Goal: Task Accomplishment & Management: Use online tool/utility

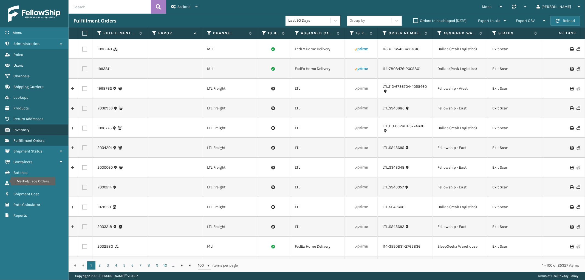
click at [28, 128] on span "Inventory" at bounding box center [21, 130] width 16 height 5
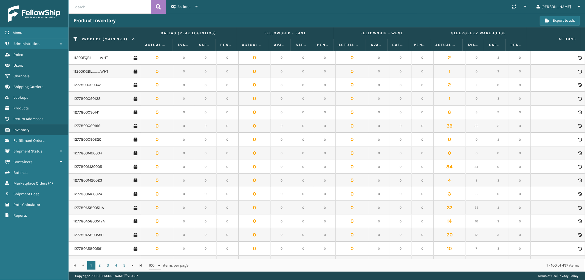
click at [113, 9] on input "text" at bounding box center [110, 7] width 82 height 14
paste input "GEN-AB-A-F"
type input "GEN-AB-A-F"
click at [158, 6] on icon at bounding box center [158, 7] width 5 height 8
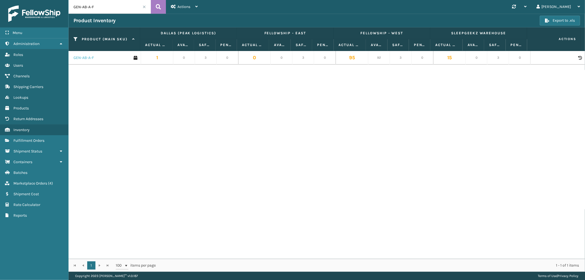
click at [87, 59] on link "GEN-AB-A-F" at bounding box center [84, 57] width 20 height 5
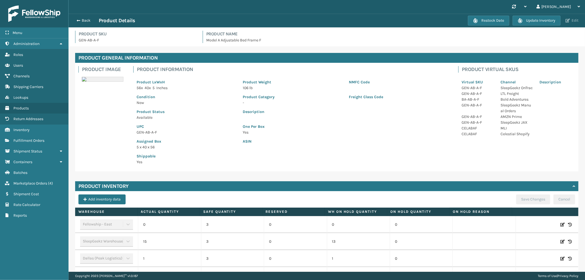
click at [574, 19] on button "Edit" at bounding box center [572, 20] width 16 height 5
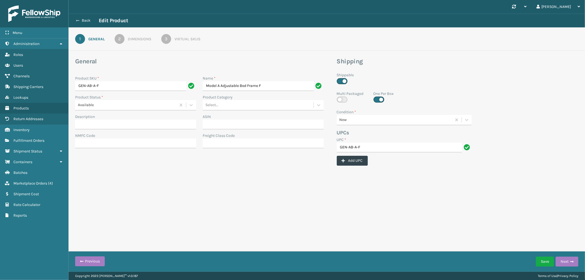
click at [89, 21] on button "Back" at bounding box center [86, 20] width 25 height 5
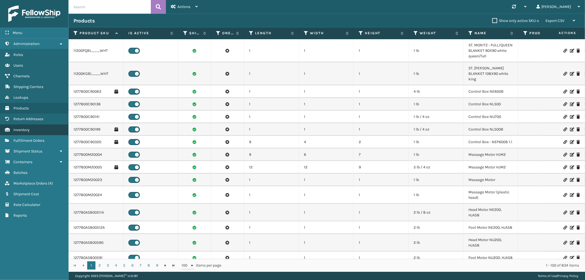
click at [29, 128] on span "Inventory" at bounding box center [21, 130] width 16 height 5
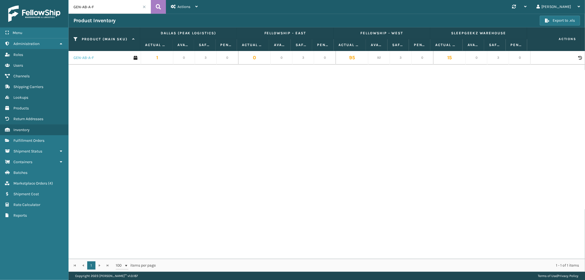
click at [85, 59] on link "GEN-AB-A-F" at bounding box center [84, 57] width 20 height 5
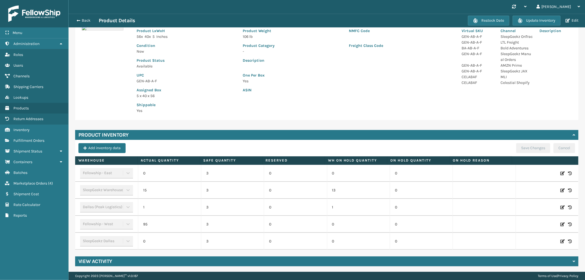
scroll to position [52, 0]
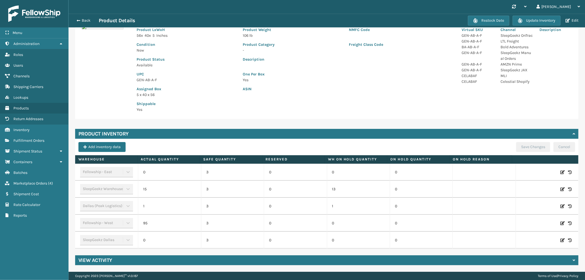
click at [561, 172] on icon at bounding box center [563, 172] width 4 height 5
click at [160, 166] on td "0" at bounding box center [169, 172] width 63 height 17
click at [161, 172] on input "0" at bounding box center [170, 172] width 38 height 10
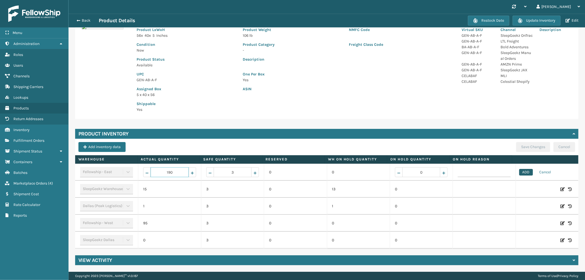
type input "190"
click at [519, 169] on button "ADD" at bounding box center [526, 172] width 14 height 7
click at [524, 146] on button "Save Changes" at bounding box center [533, 147] width 34 height 10
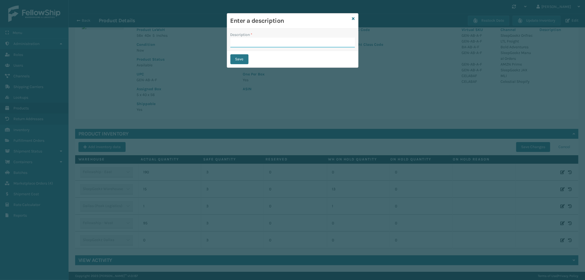
click at [239, 44] on input "Description *" at bounding box center [292, 43] width 125 height 10
type input "received by warehouse"
click at [238, 58] on button "Save" at bounding box center [239, 59] width 18 height 10
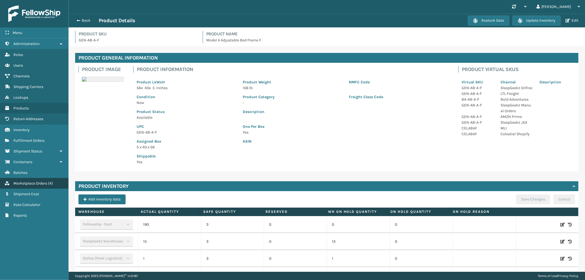
click at [32, 178] on link "Marketplace Orders ( 4 )" at bounding box center [34, 183] width 68 height 11
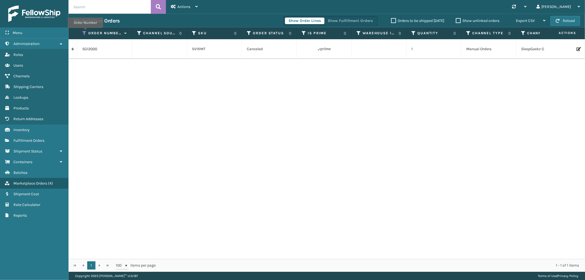
click at [85, 32] on icon at bounding box center [84, 33] width 4 height 5
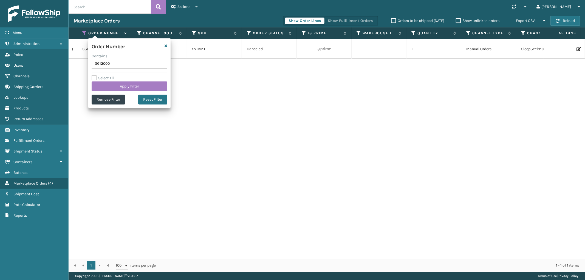
click at [99, 60] on input "SG12000" at bounding box center [130, 64] width 76 height 10
type input "SS43870"
click at [109, 85] on button "Apply Filter" at bounding box center [130, 86] width 76 height 10
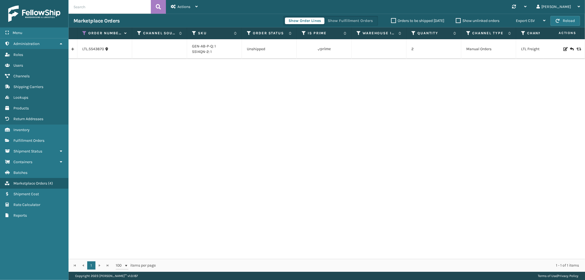
click at [75, 48] on link at bounding box center [73, 49] width 9 height 9
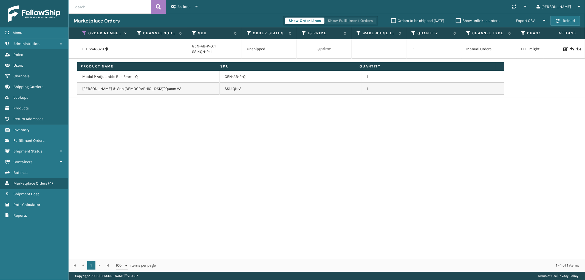
click at [352, 20] on button "Show Fulfillment Orders" at bounding box center [350, 21] width 52 height 7
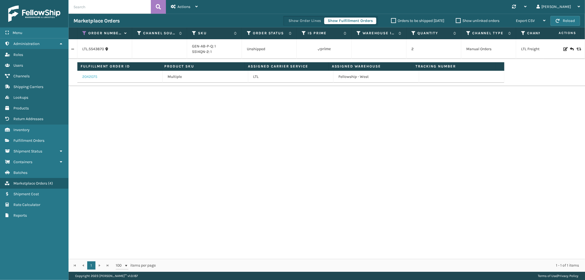
click at [96, 75] on link "2042075" at bounding box center [89, 76] width 15 height 5
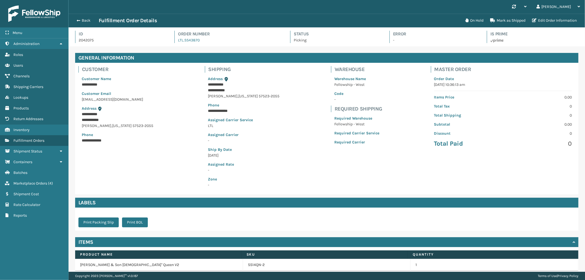
scroll to position [13, 517]
click at [472, 22] on button "On Hold" at bounding box center [474, 20] width 25 height 11
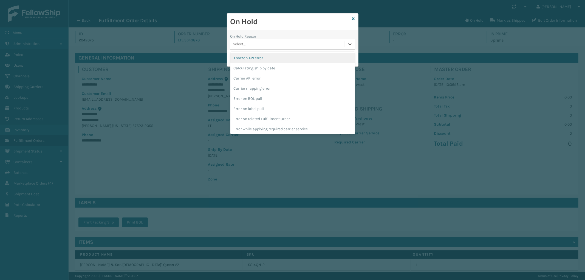
click at [262, 44] on div "Select..." at bounding box center [287, 44] width 114 height 9
click at [252, 131] on div "To be cancelled" at bounding box center [292, 128] width 125 height 10
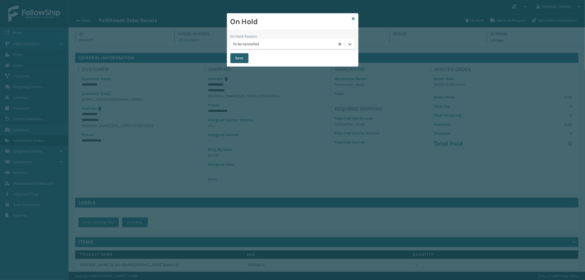
click at [235, 58] on button "Save" at bounding box center [239, 58] width 18 height 10
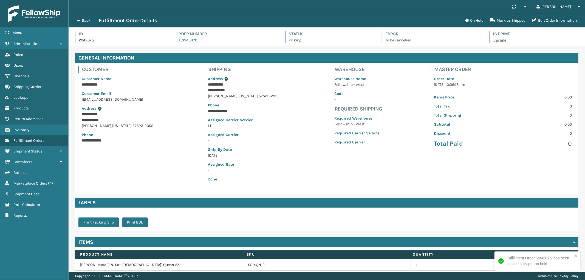
scroll to position [13, 517]
click at [84, 21] on button "Back" at bounding box center [86, 20] width 25 height 5
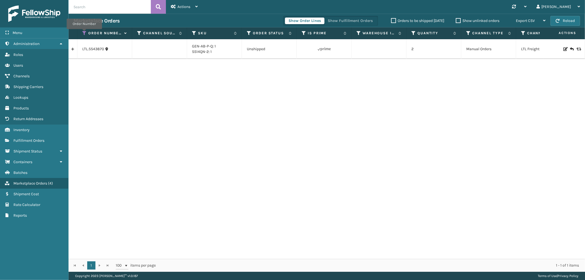
click at [84, 33] on icon at bounding box center [84, 33] width 4 height 5
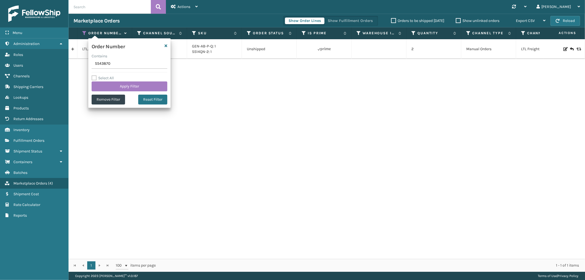
click at [108, 65] on input "SS43870" at bounding box center [130, 64] width 76 height 10
type input "200013753714078"
click at [113, 81] on button "Apply Filter" at bounding box center [130, 86] width 76 height 10
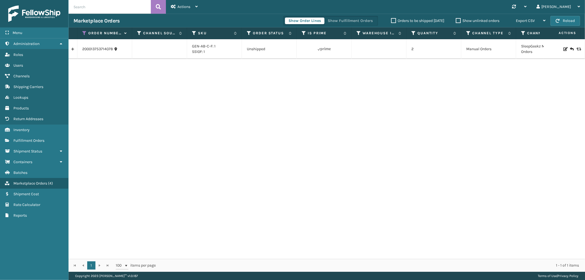
click at [71, 50] on link at bounding box center [73, 49] width 9 height 9
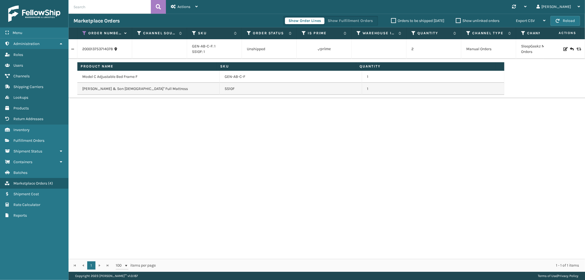
click at [339, 26] on div "Show Order Lines Show Fulfillment Orders" at bounding box center [330, 21] width 95 height 10
click at [339, 19] on button "Show Fulfillment Orders" at bounding box center [350, 21] width 52 height 7
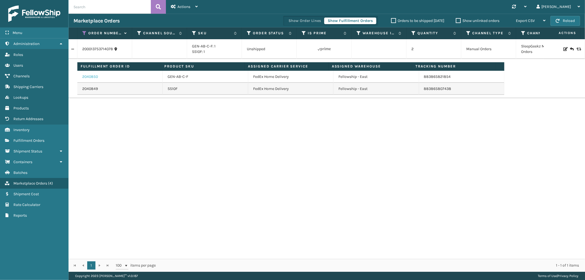
click at [83, 78] on link "2040850" at bounding box center [90, 76] width 16 height 5
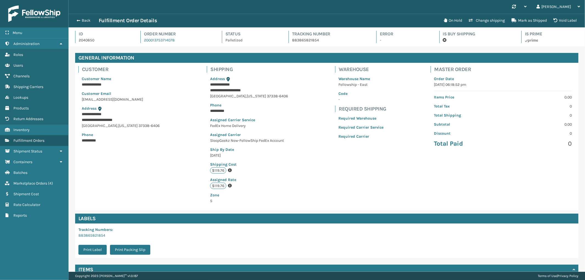
scroll to position [13, 517]
click at [85, 20] on button "Back" at bounding box center [86, 20] width 25 height 5
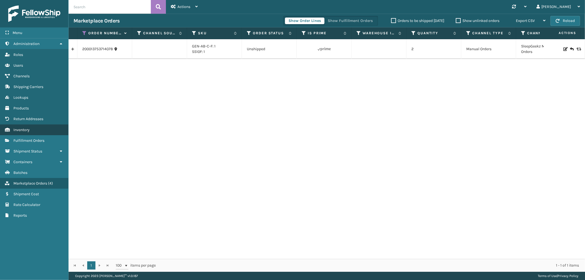
click at [34, 131] on link "Inventory" at bounding box center [34, 130] width 68 height 11
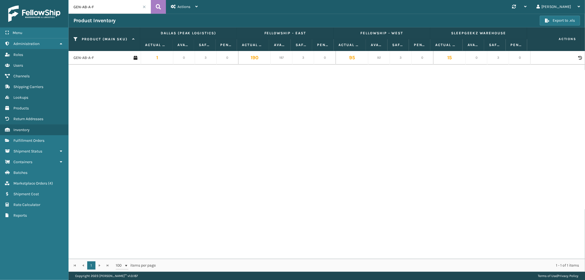
click at [144, 5] on span at bounding box center [144, 6] width 3 height 3
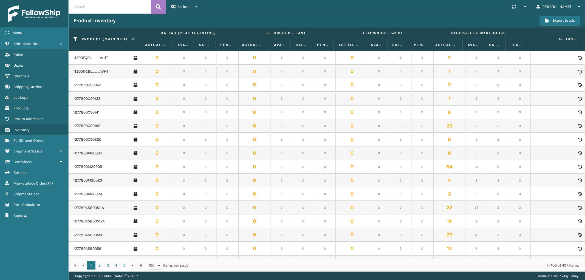
click at [188, 5] on span "Actions" at bounding box center [184, 6] width 13 height 5
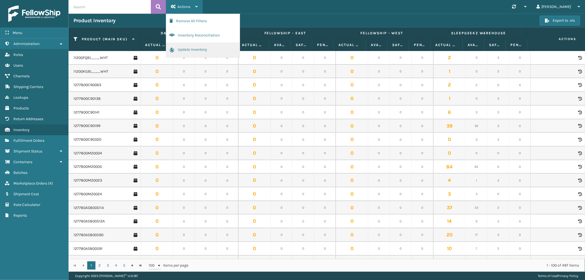
click at [190, 45] on button "Update Inventory" at bounding box center [203, 50] width 74 height 15
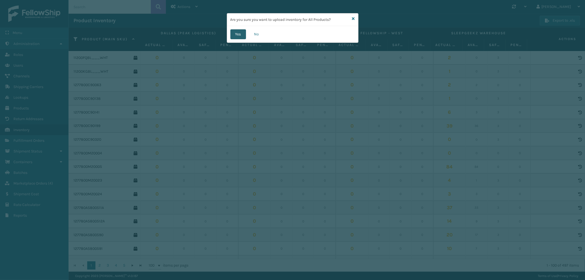
click at [237, 35] on button "Yes" at bounding box center [238, 34] width 16 height 10
